Goal: Task Accomplishment & Management: Manage account settings

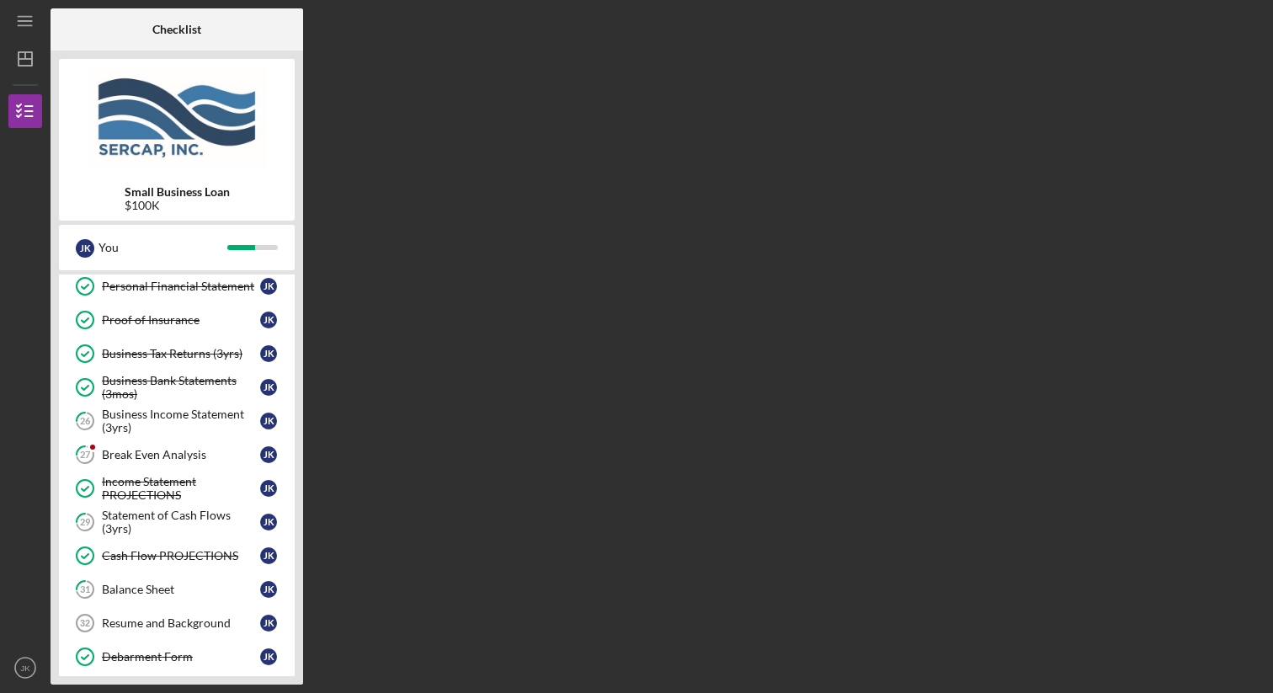
scroll to position [455, 0]
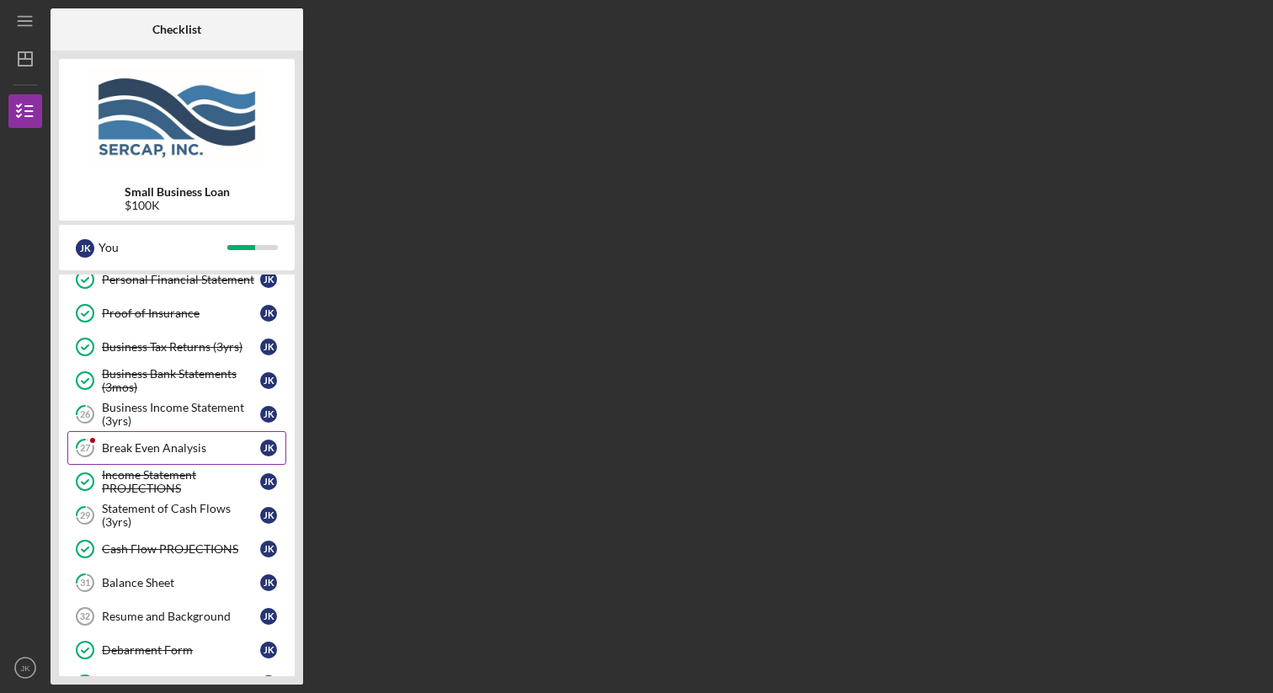
click at [191, 444] on div "Break Even Analysis" at bounding box center [181, 447] width 158 height 13
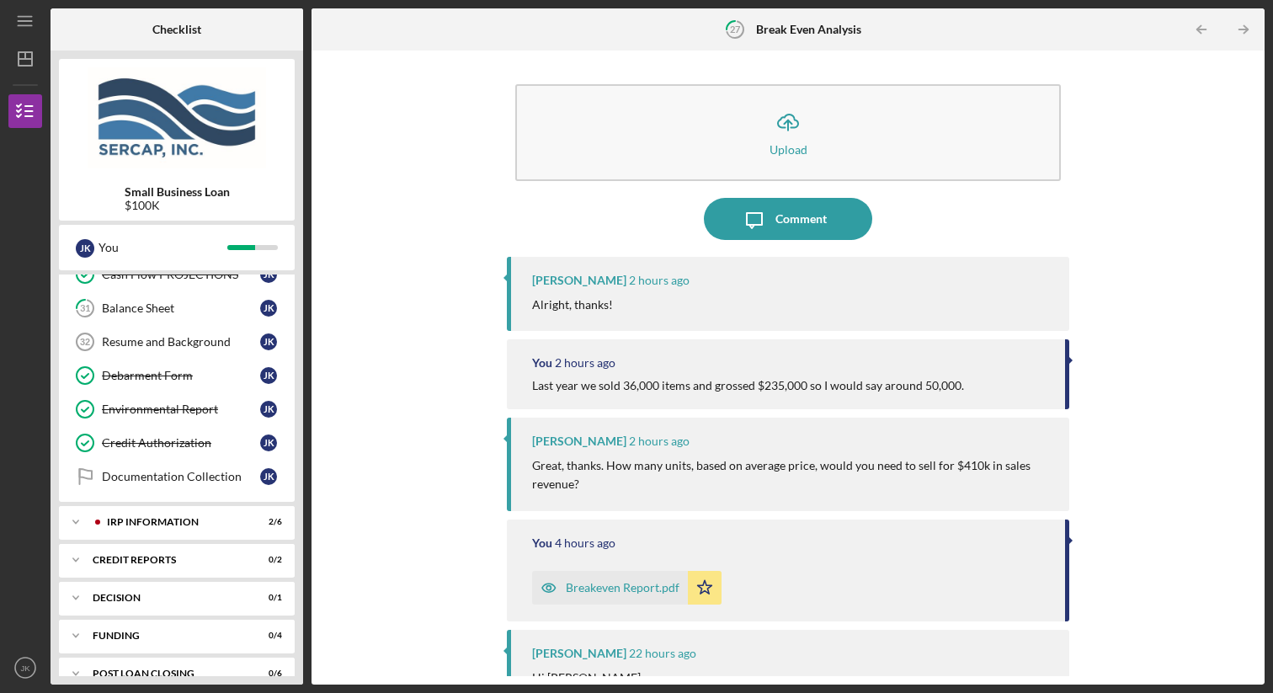
scroll to position [753, 0]
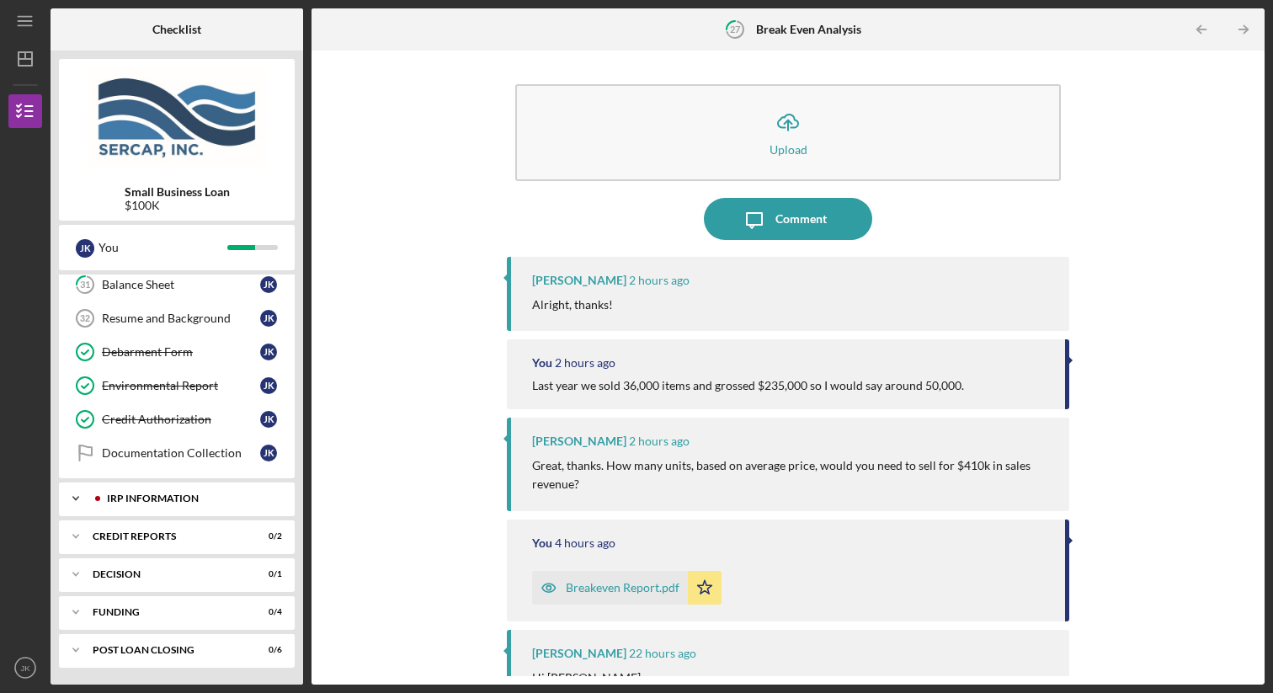
click at [186, 488] on div "Icon/Expander IRP Information 2 / 6" at bounding box center [177, 499] width 236 height 34
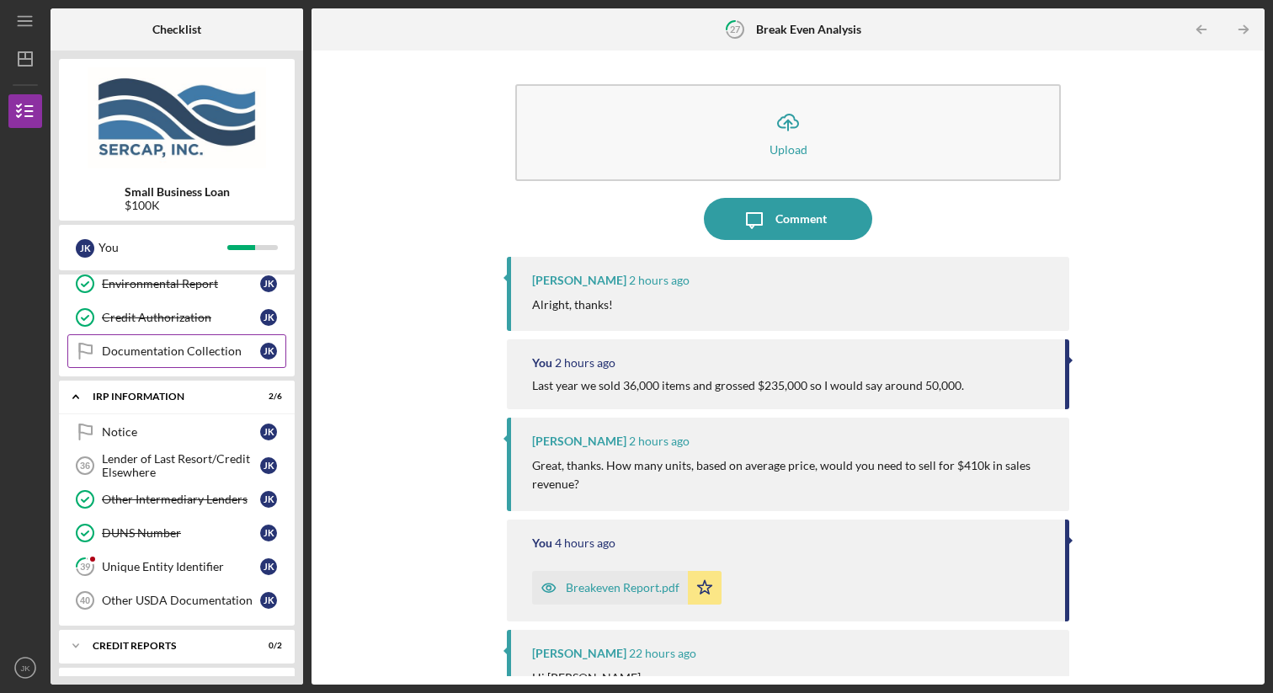
scroll to position [953, 0]
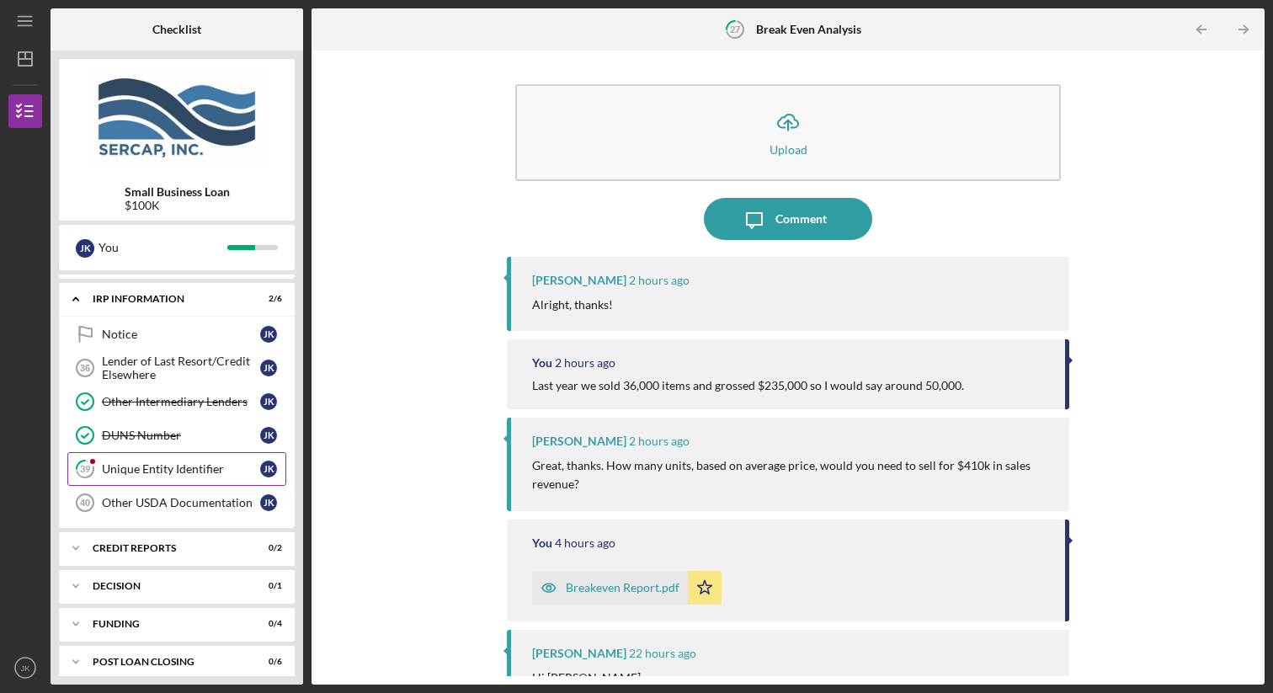
click at [190, 469] on div "Unique Entity Identifier" at bounding box center [181, 468] width 158 height 13
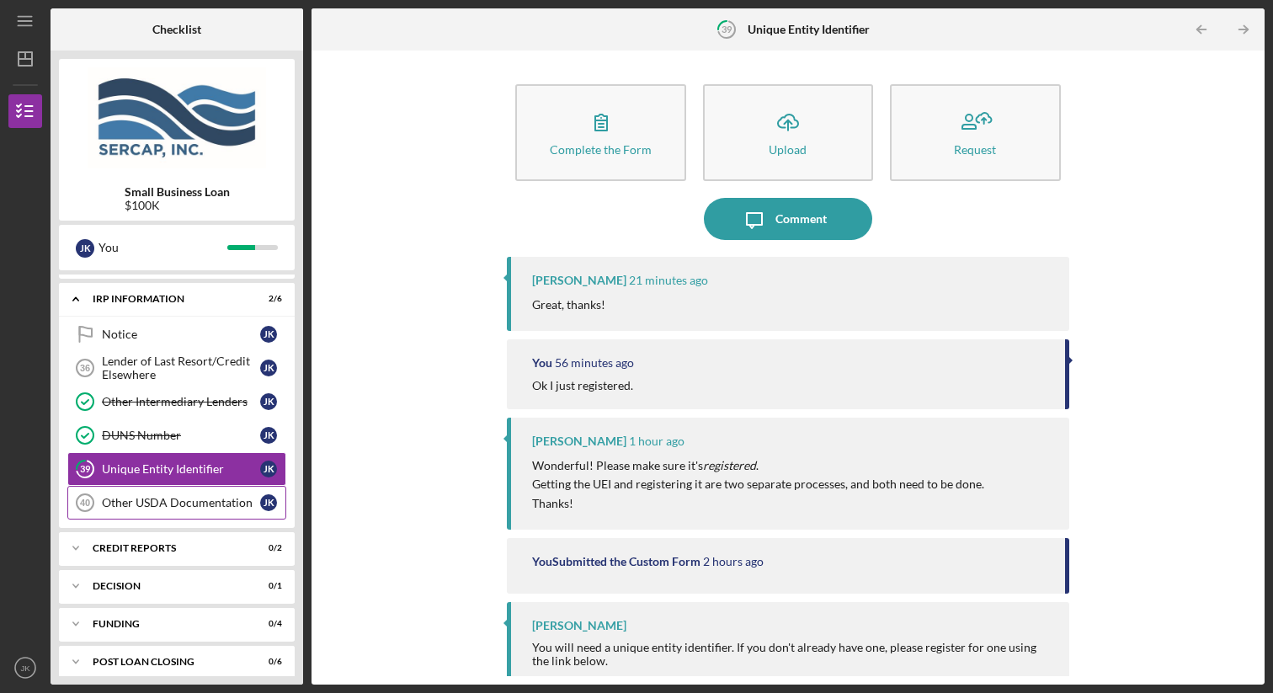
click at [192, 499] on div "Other USDA Documentation" at bounding box center [181, 502] width 158 height 13
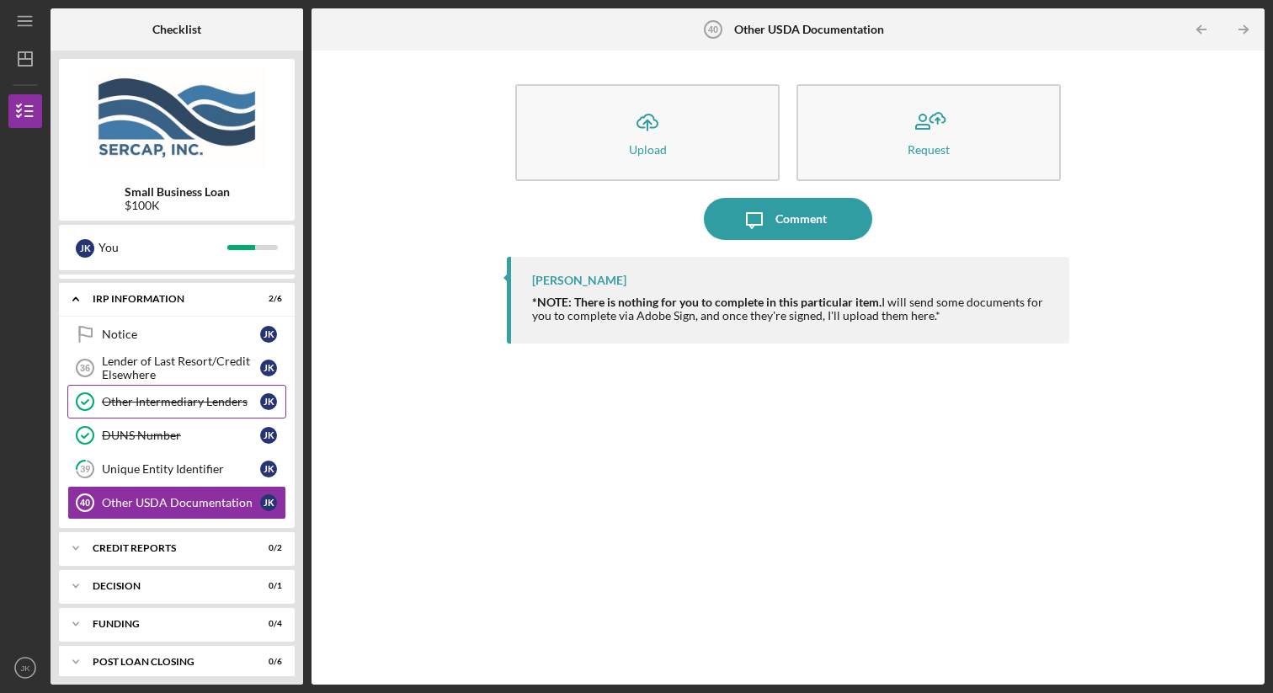
scroll to position [964, 0]
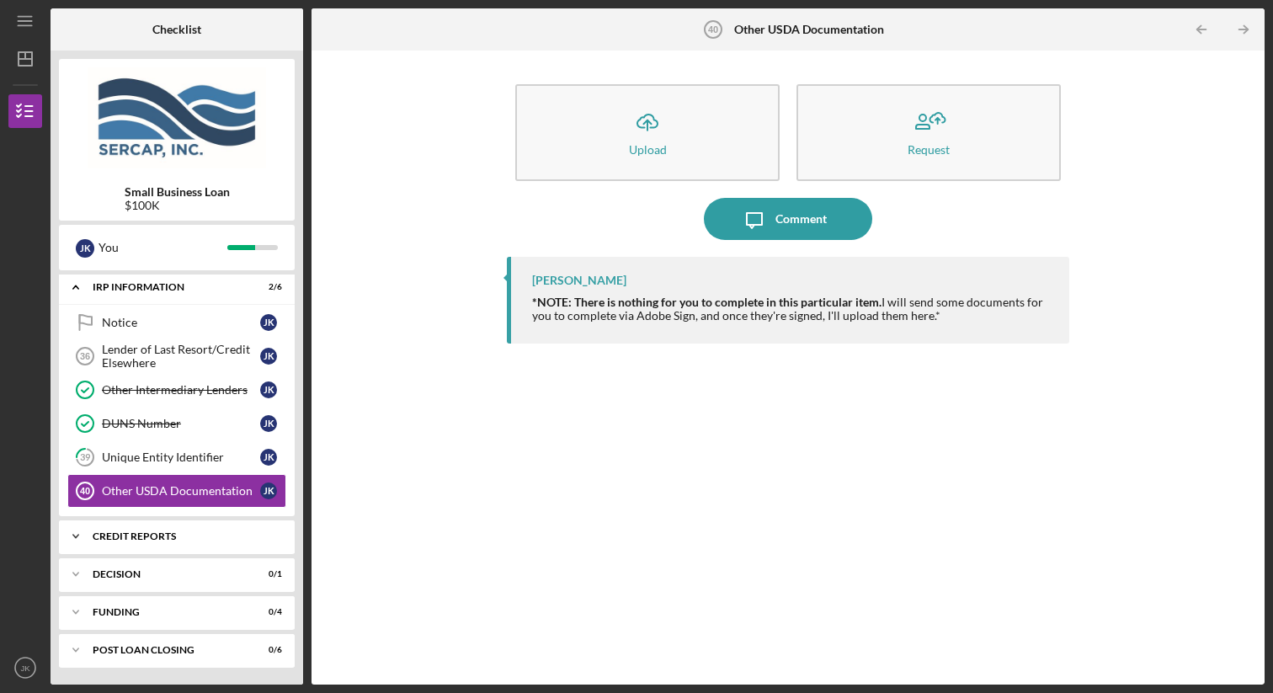
click at [186, 539] on div "credit reports" at bounding box center [183, 536] width 181 height 10
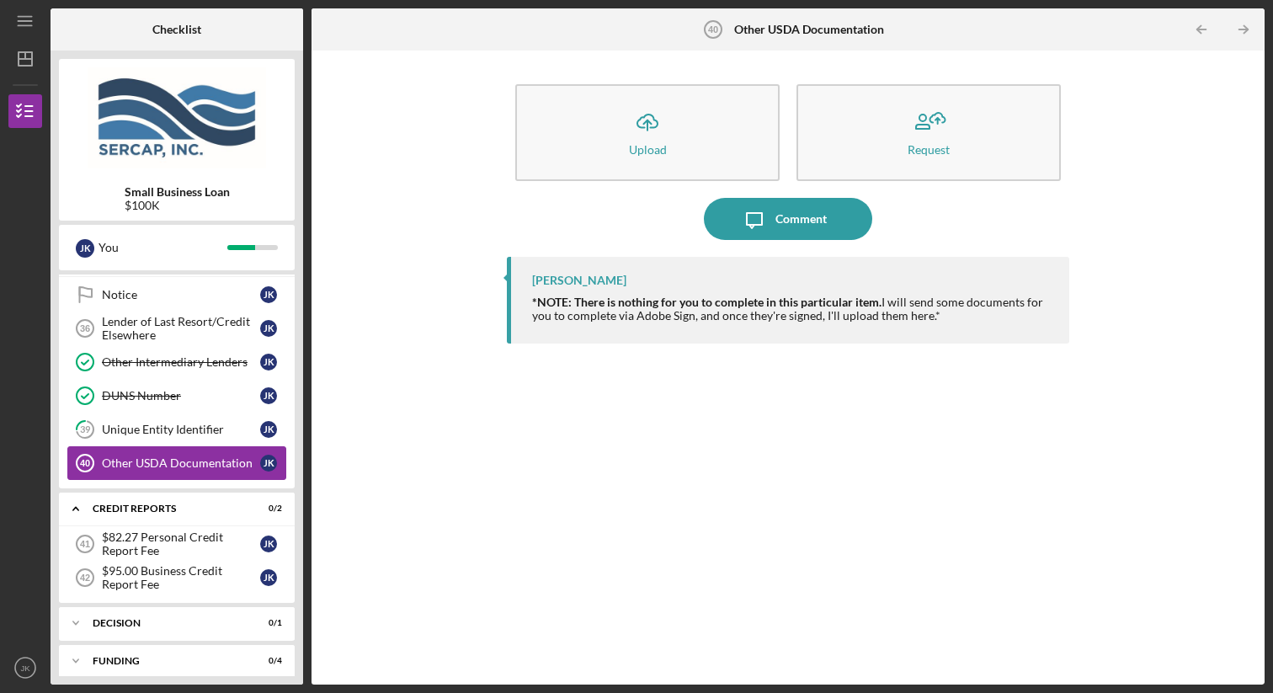
scroll to position [1041, 0]
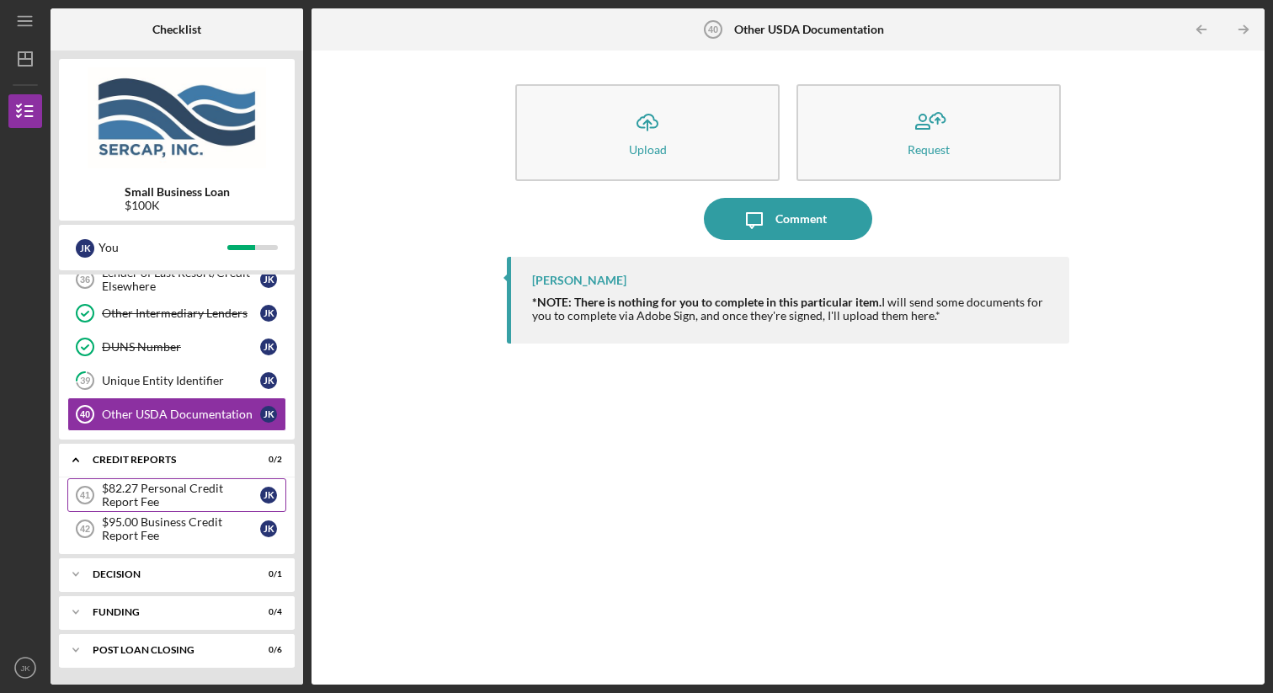
click at [212, 492] on div "$82.27 Personal Credit Report Fee" at bounding box center [181, 495] width 158 height 27
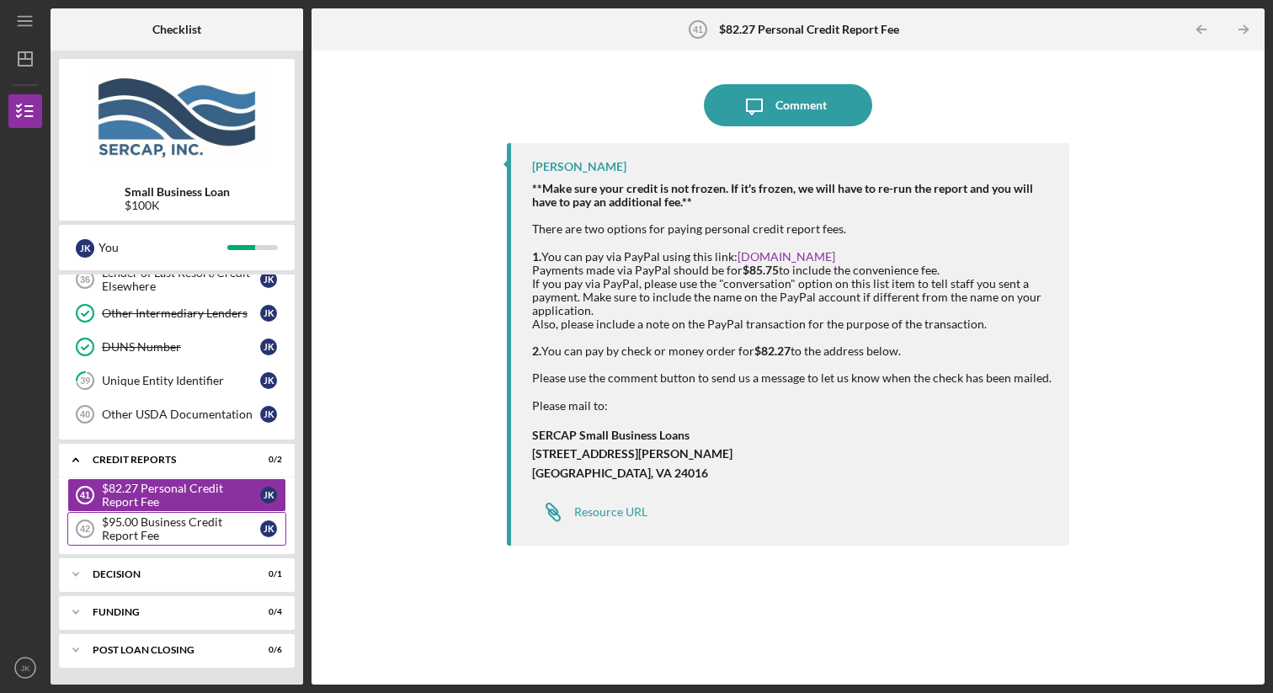
click at [221, 517] on div "$95.00 Business Credit Report Fee" at bounding box center [181, 528] width 158 height 27
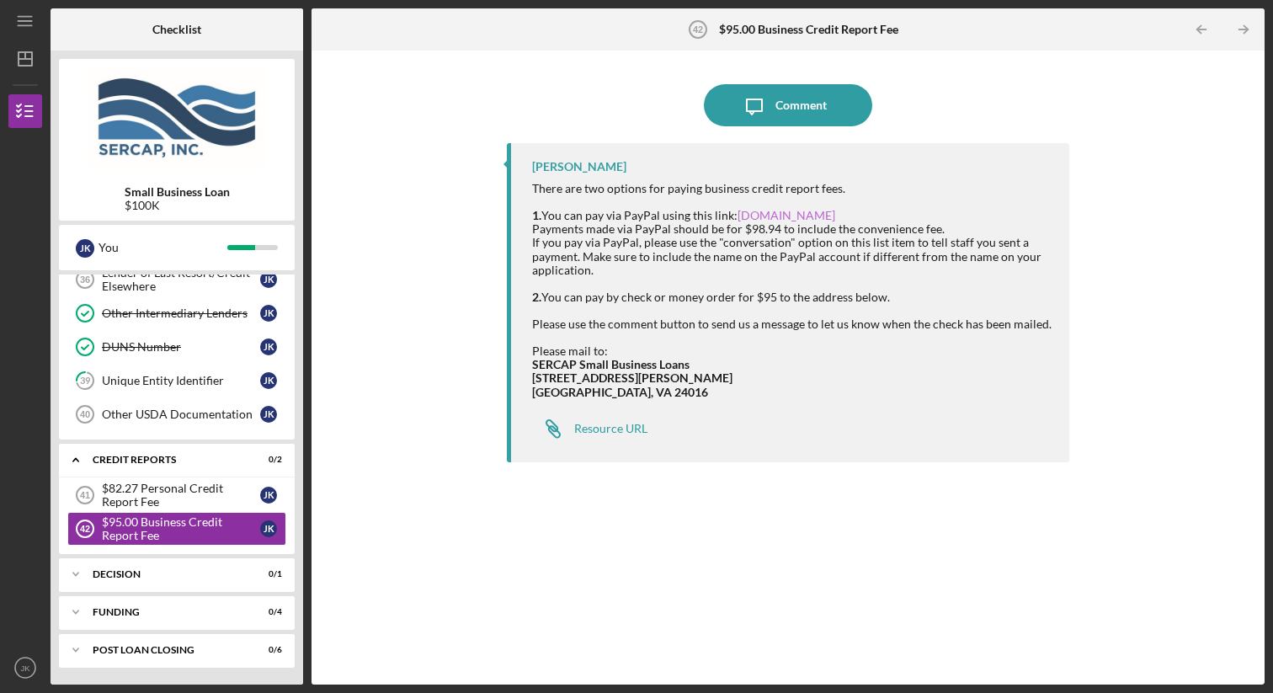
click at [754, 213] on link "[DOMAIN_NAME]" at bounding box center [787, 215] width 98 height 14
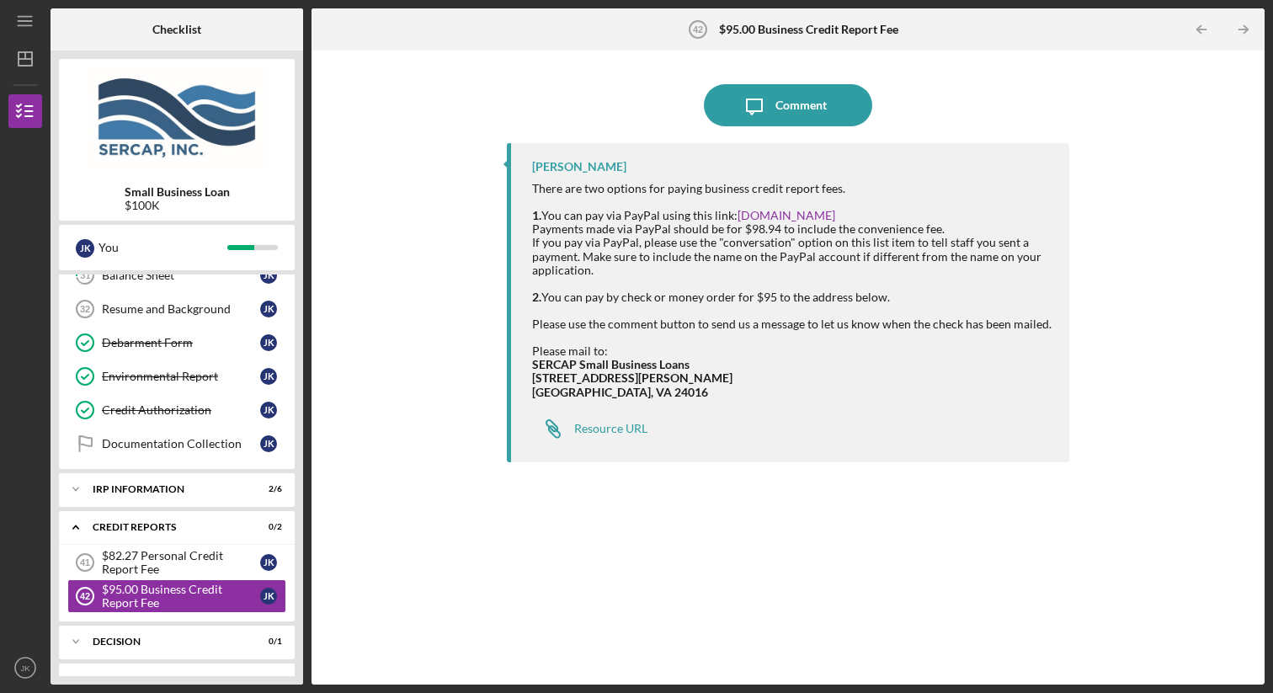
scroll to position [801, 0]
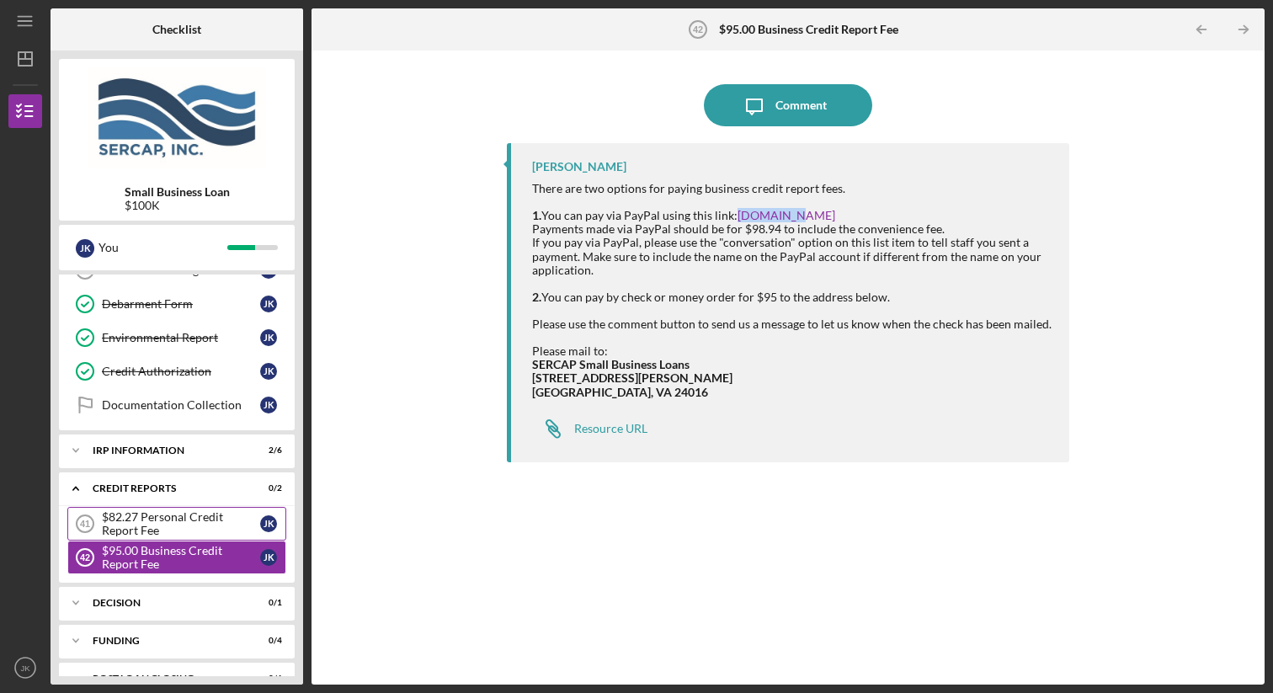
click at [200, 524] on div "$82.27 Personal Credit Report Fee" at bounding box center [181, 523] width 158 height 27
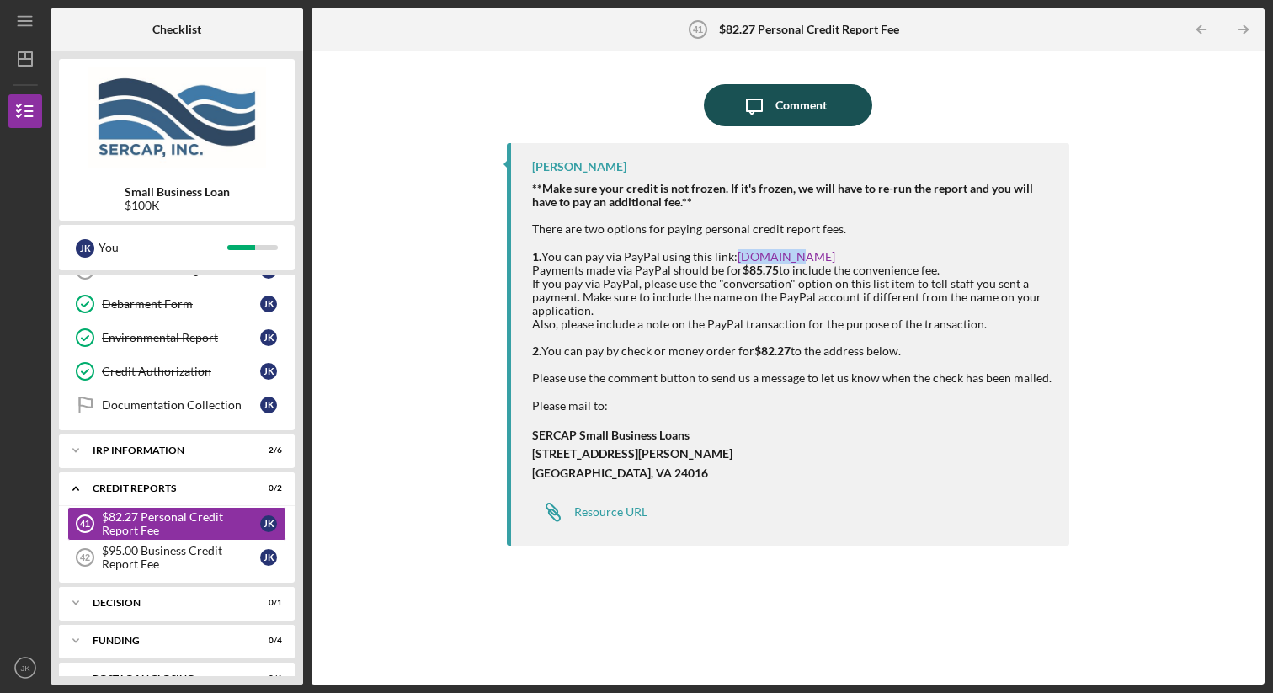
click at [801, 101] on div "Comment" at bounding box center [801, 105] width 51 height 42
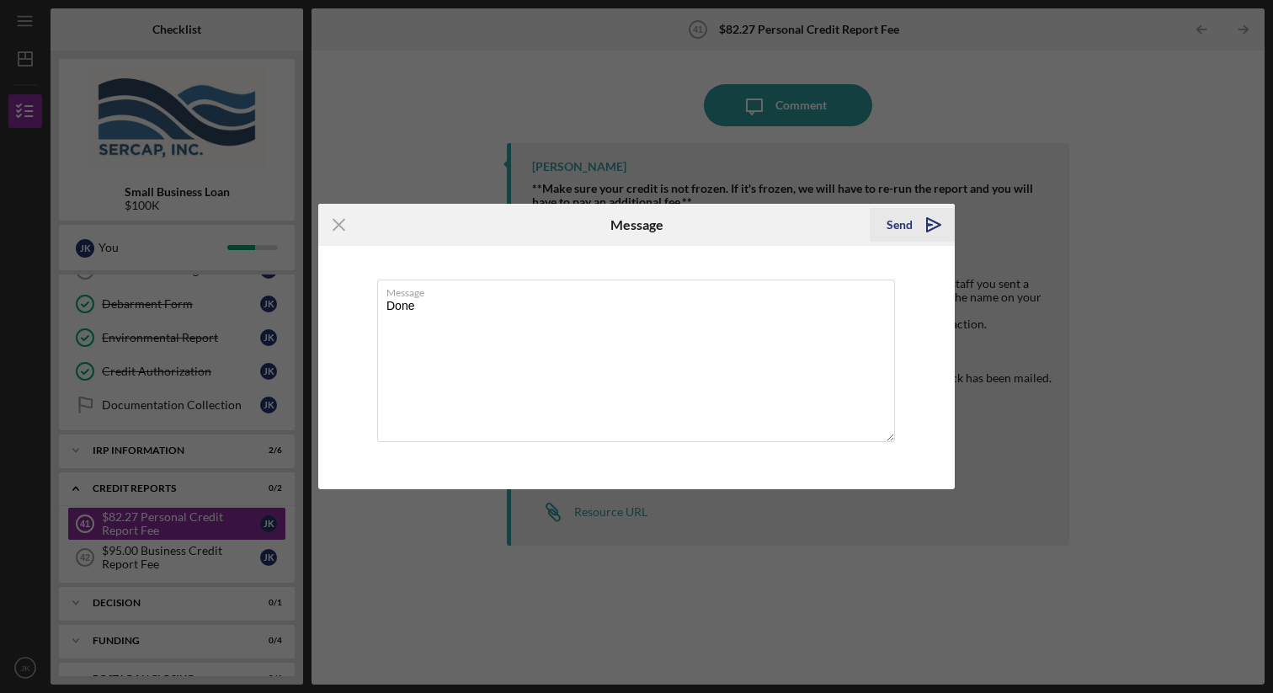
type textarea "Done"
click at [891, 227] on div "Send" at bounding box center [900, 225] width 26 height 34
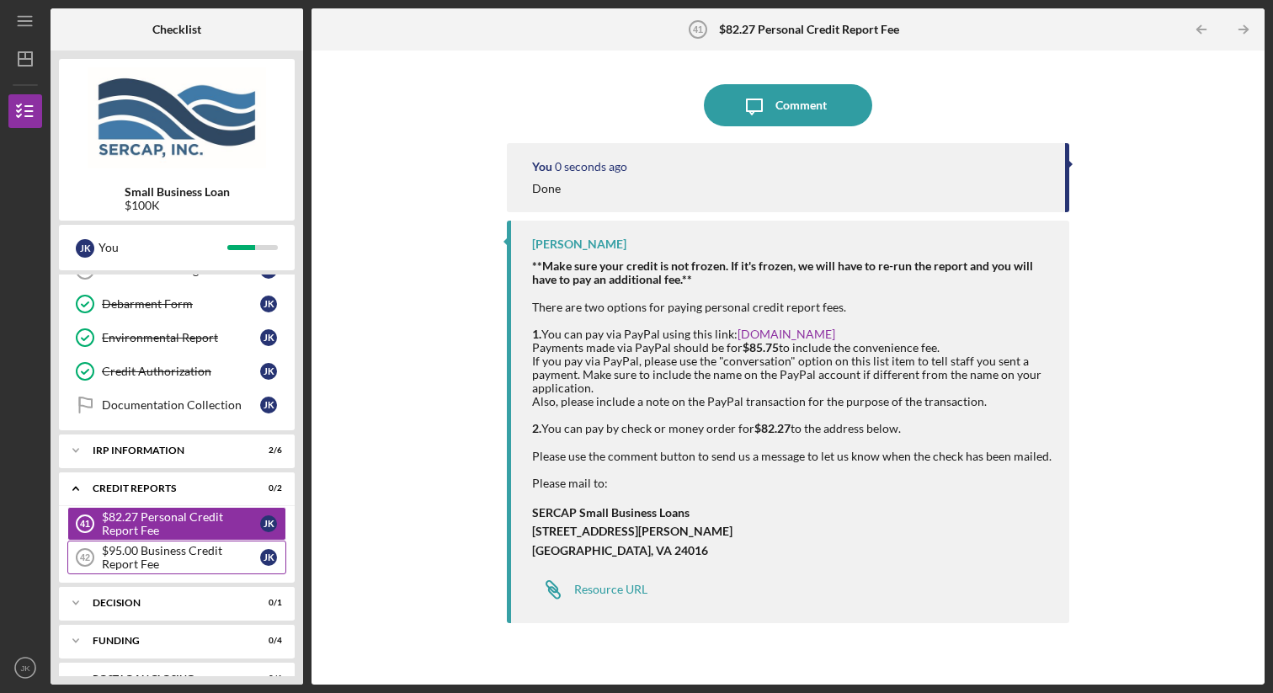
click at [200, 545] on div "$95.00 Business Credit Report Fee" at bounding box center [181, 557] width 158 height 27
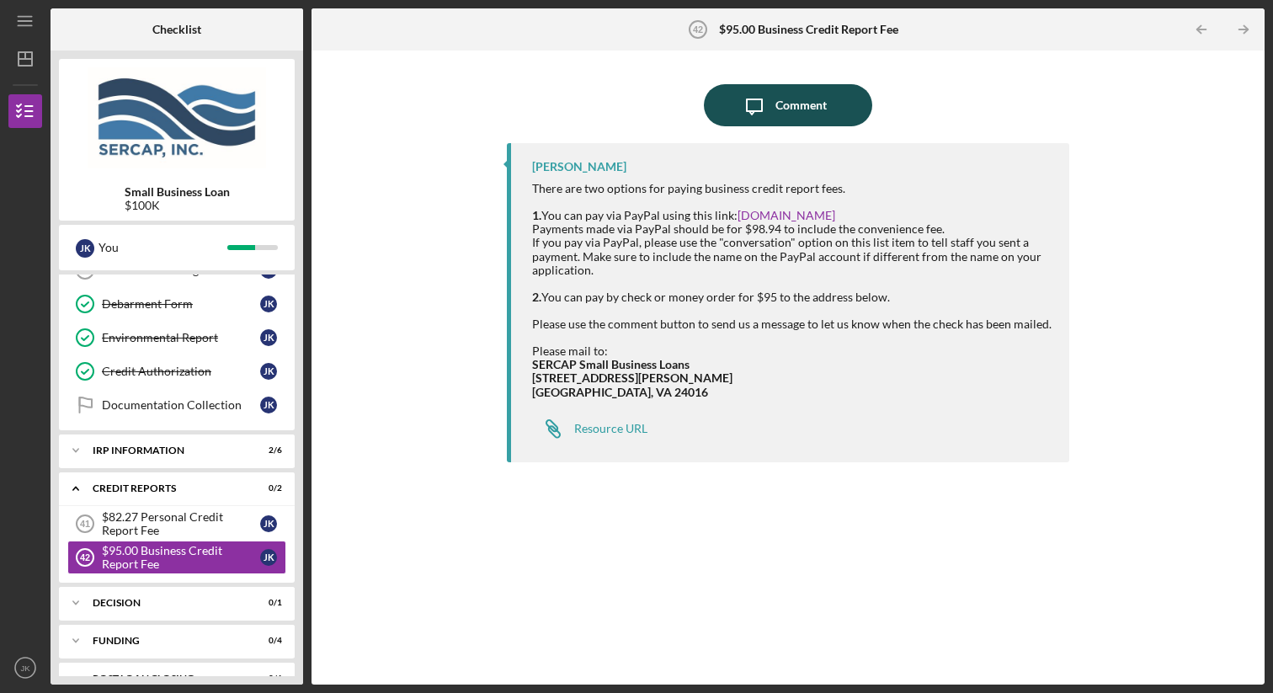
click at [771, 111] on icon "Icon/Message" at bounding box center [755, 105] width 42 height 42
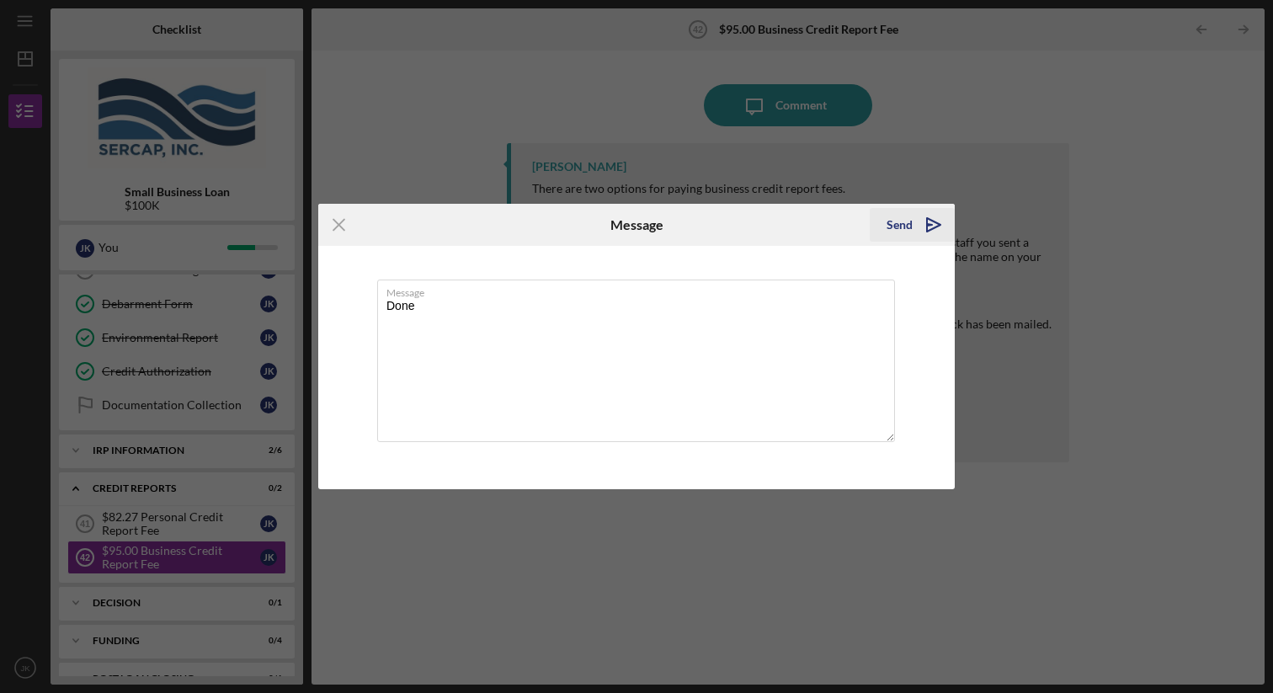
type textarea "Done"
click at [919, 224] on icon "Icon/icon-invite-send" at bounding box center [934, 225] width 42 height 42
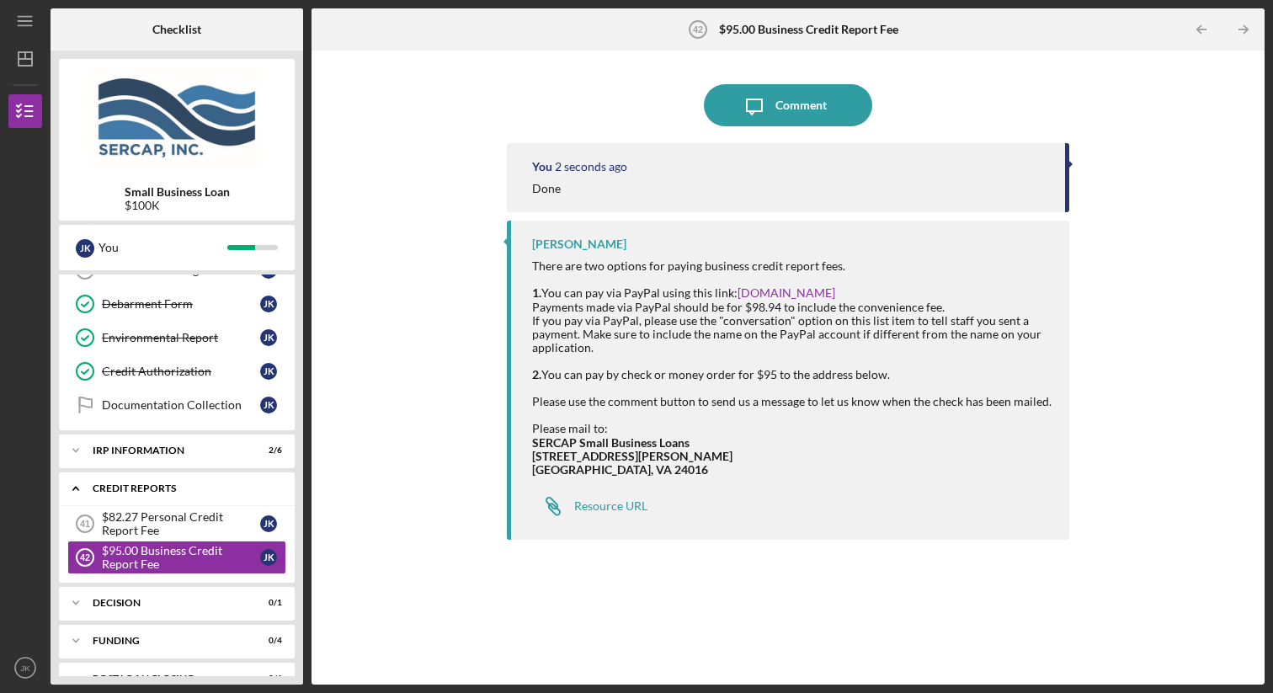
scroll to position [830, 0]
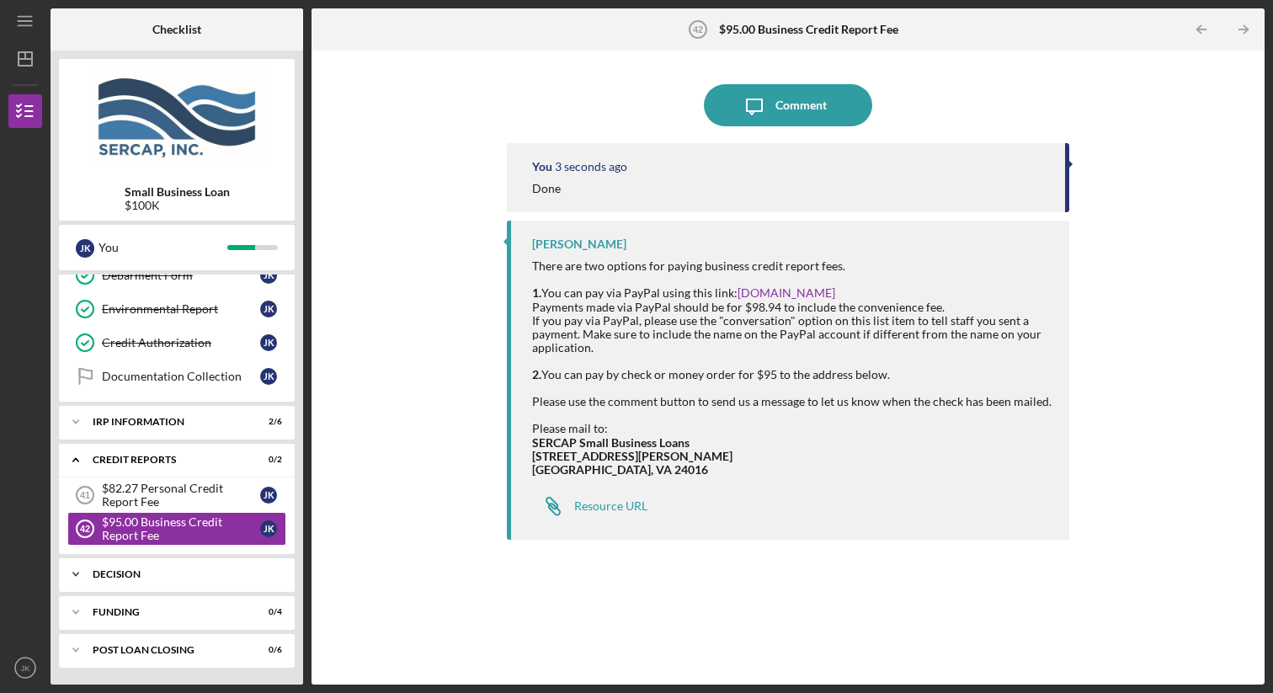
click at [228, 578] on div "Decision" at bounding box center [183, 574] width 181 height 10
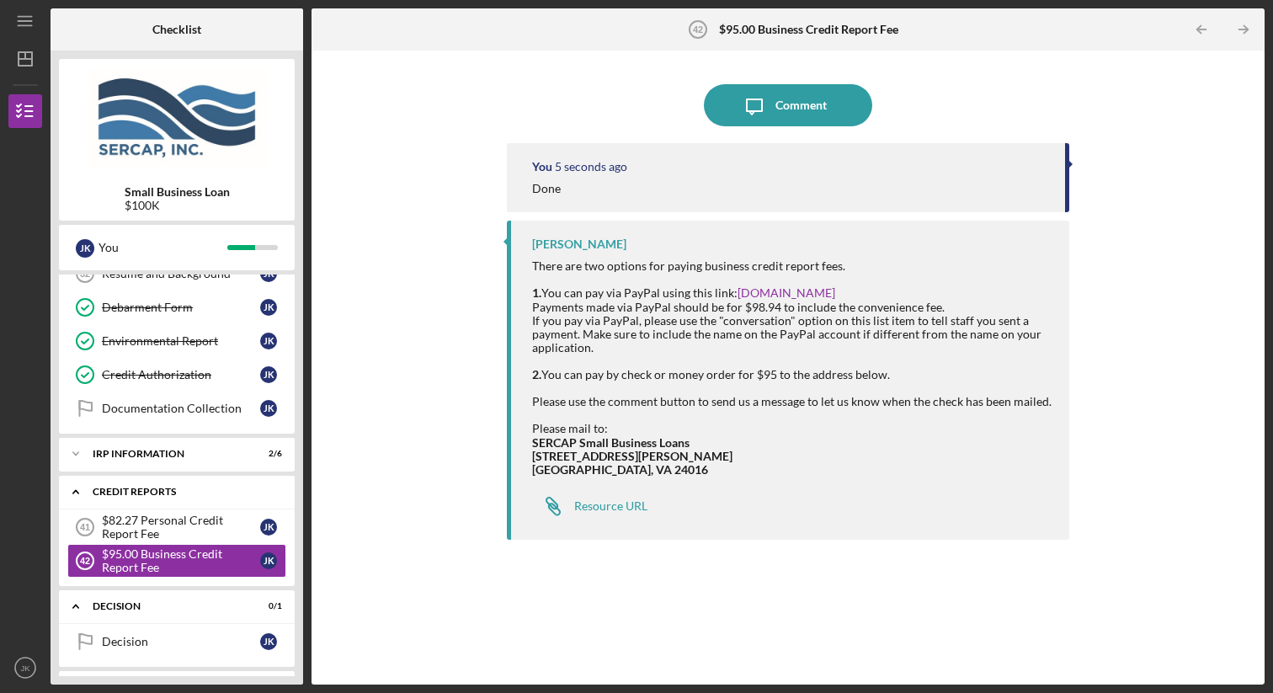
click at [206, 487] on div "credit reports" at bounding box center [183, 492] width 181 height 10
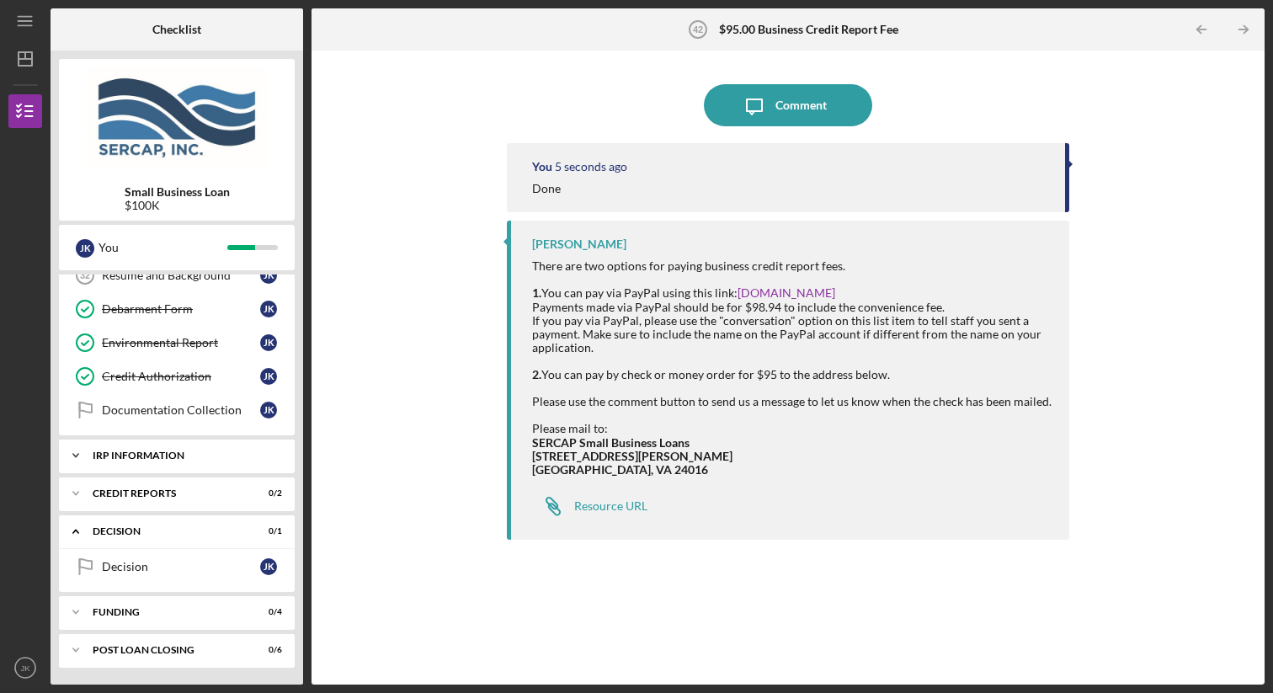
click at [206, 459] on div "IRP Information" at bounding box center [183, 456] width 181 height 10
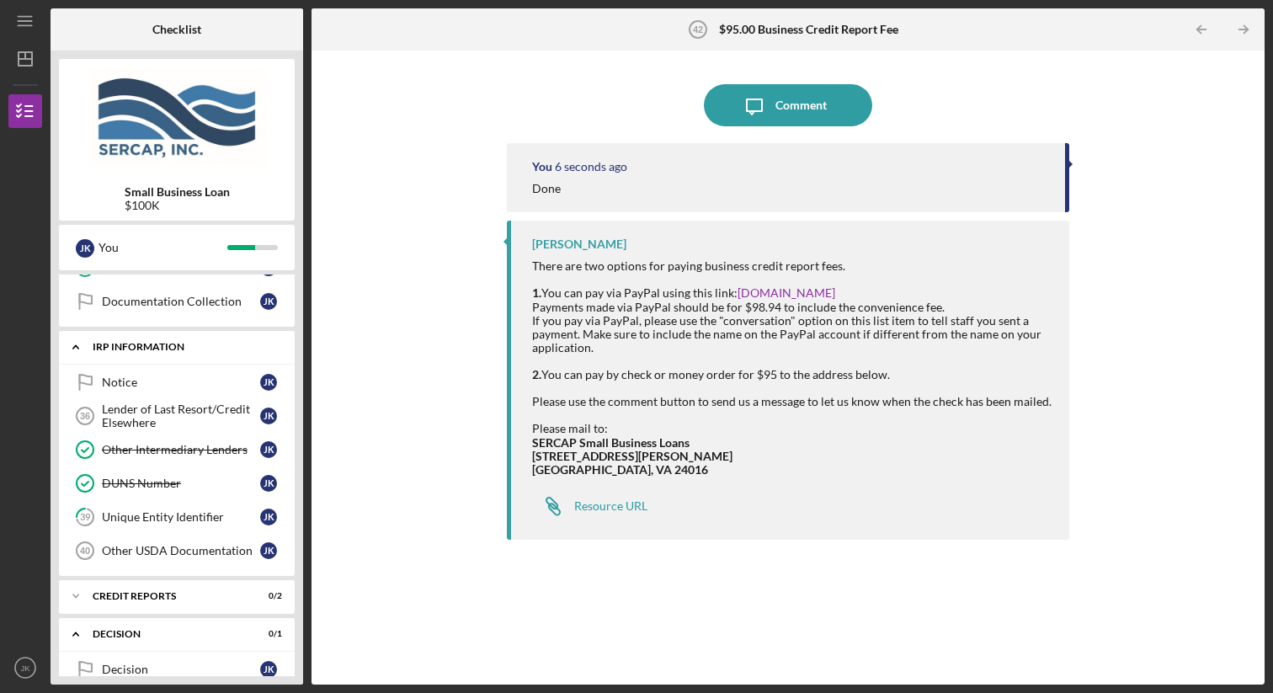
scroll to position [916, 0]
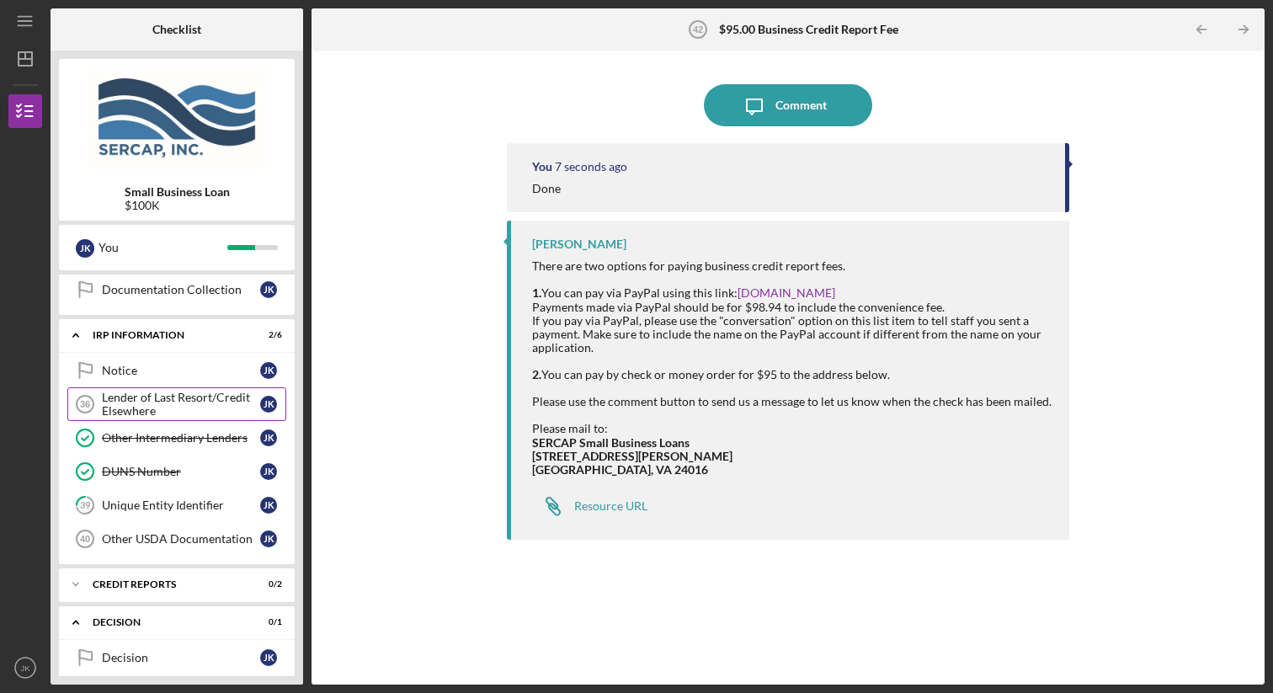
click at [205, 408] on div "Lender of Last Resort/Credit Elsewhere" at bounding box center [181, 404] width 158 height 27
